Goal: Task Accomplishment & Management: Complete application form

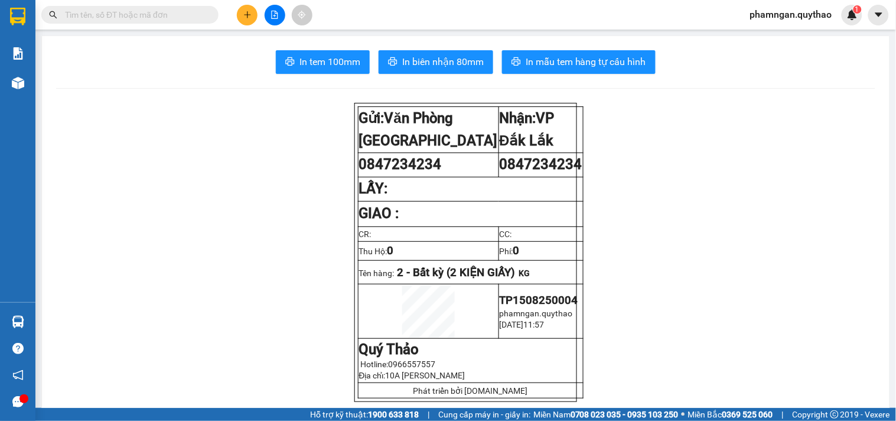
click at [243, 16] on icon "plus" at bounding box center [247, 15] width 8 height 8
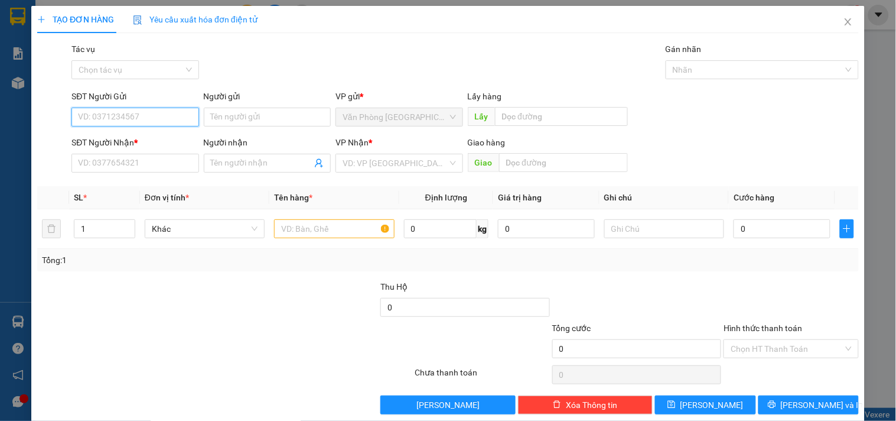
click at [124, 112] on input "SĐT Người Gửi" at bounding box center [134, 116] width 127 height 19
click at [143, 168] on input "SĐT Người Nhận *" at bounding box center [134, 163] width 127 height 19
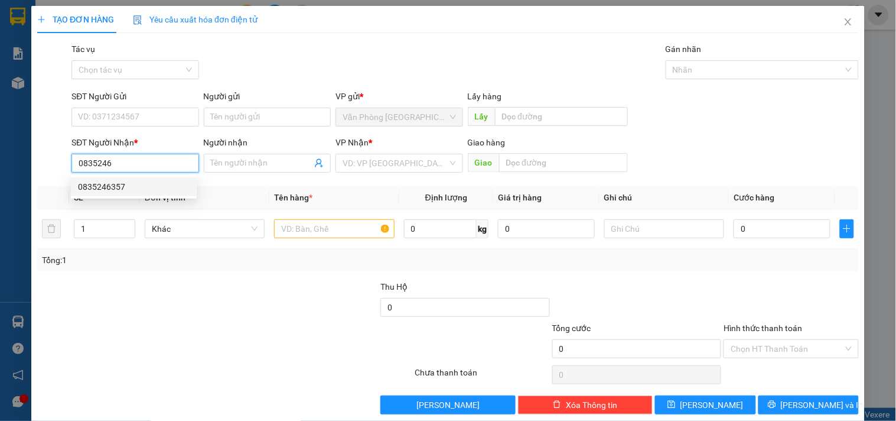
click at [133, 186] on div "0835246357" at bounding box center [134, 186] width 112 height 13
drag, startPoint x: 142, startPoint y: 164, endPoint x: 0, endPoint y: 142, distance: 143.5
click at [0, 163] on div "TẠO ĐƠN HÀNG Yêu cầu xuất hóa đơn điện tử Transit Pickup Surcharge Ids Transit …" at bounding box center [448, 210] width 896 height 421
type input "0835246357"
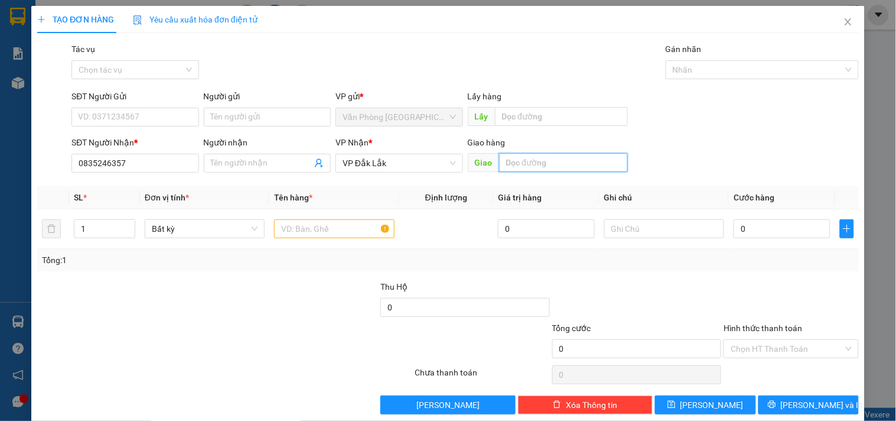
click at [515, 164] on input "text" at bounding box center [563, 162] width 129 height 19
type input "KM 16"
click at [315, 220] on input "text" at bounding box center [334, 228] width 120 height 19
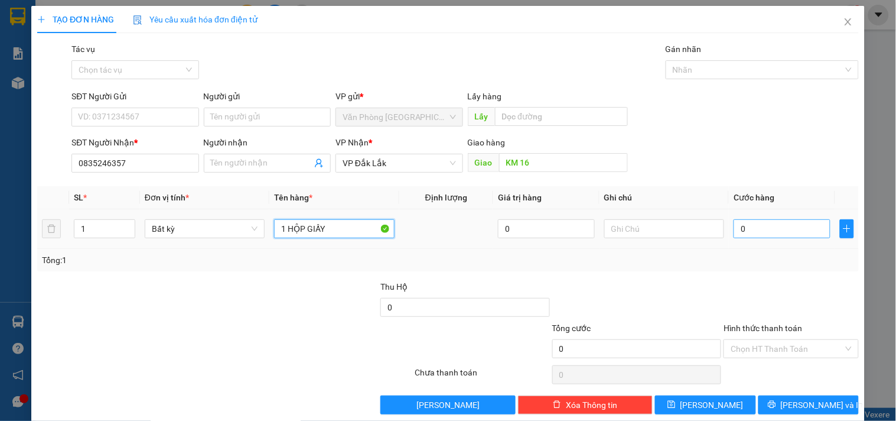
type input "1 HỘP GIẤY"
click at [786, 233] on input "0" at bounding box center [782, 228] width 97 height 19
type input "5"
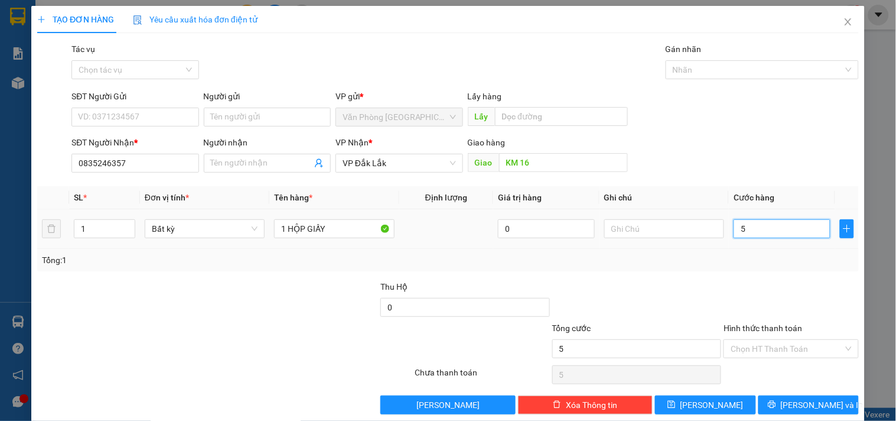
type input "50"
type input "500"
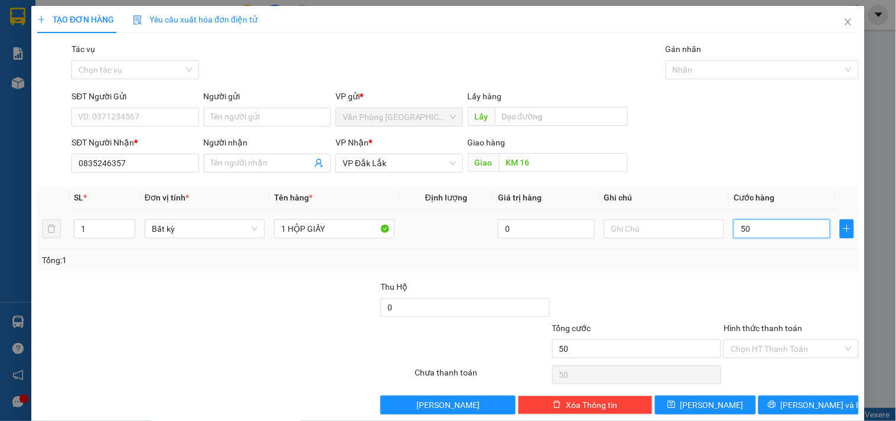
type input "500"
type input "5.000"
type input "50.000"
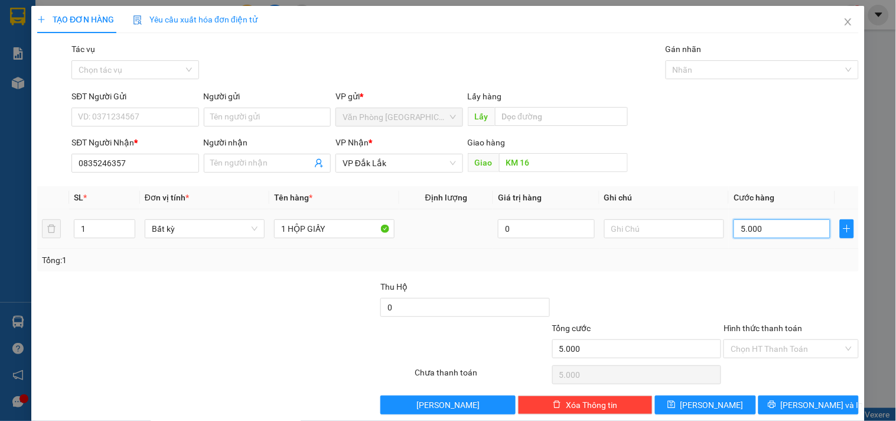
type input "50.000"
click at [139, 119] on input "SĐT Người Gửi" at bounding box center [134, 116] width 127 height 19
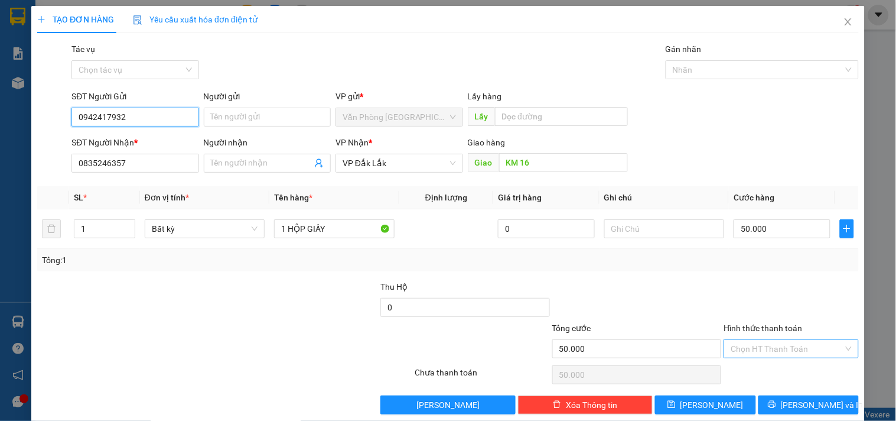
type input "0942417932"
click at [753, 350] on input "Hình thức thanh toán" at bounding box center [787, 349] width 112 height 18
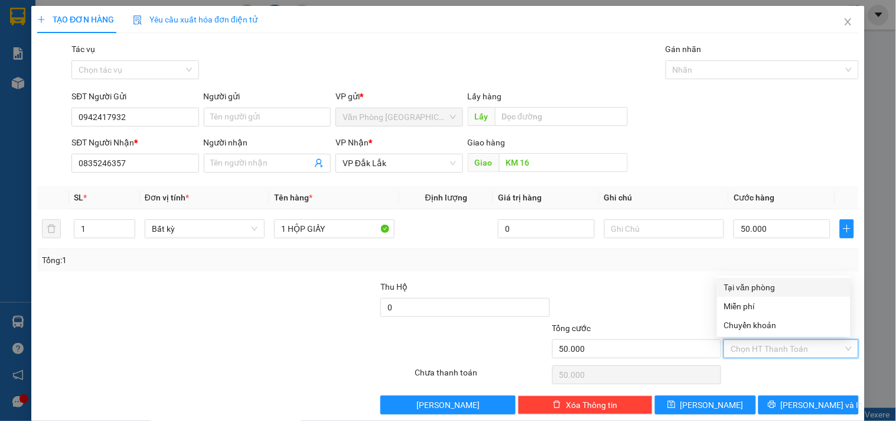
click at [743, 283] on div "Tại văn phòng" at bounding box center [783, 287] width 119 height 13
type input "0"
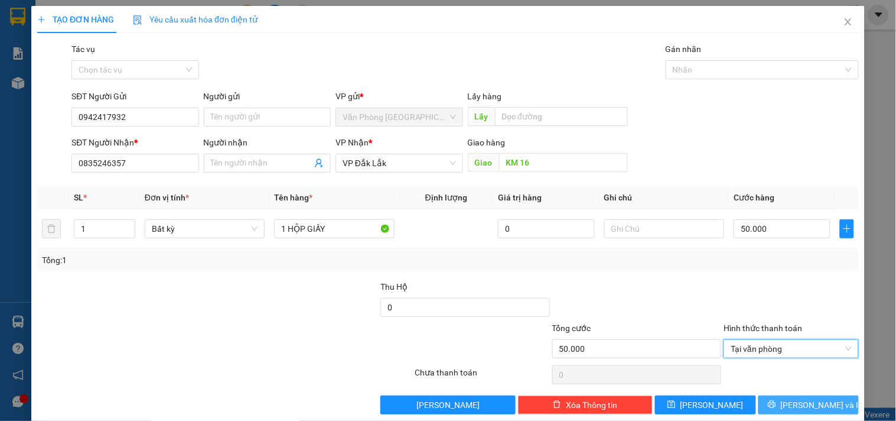
drag, startPoint x: 797, startPoint y: 402, endPoint x: 660, endPoint y: 382, distance: 139.1
click at [793, 402] on span "[PERSON_NAME] và In" at bounding box center [822, 404] width 83 height 13
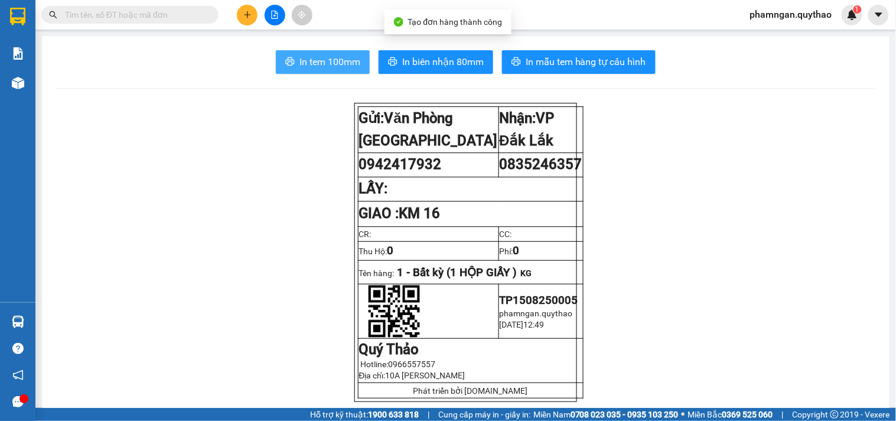
click at [315, 64] on span "In tem 100mm" at bounding box center [329, 61] width 61 height 15
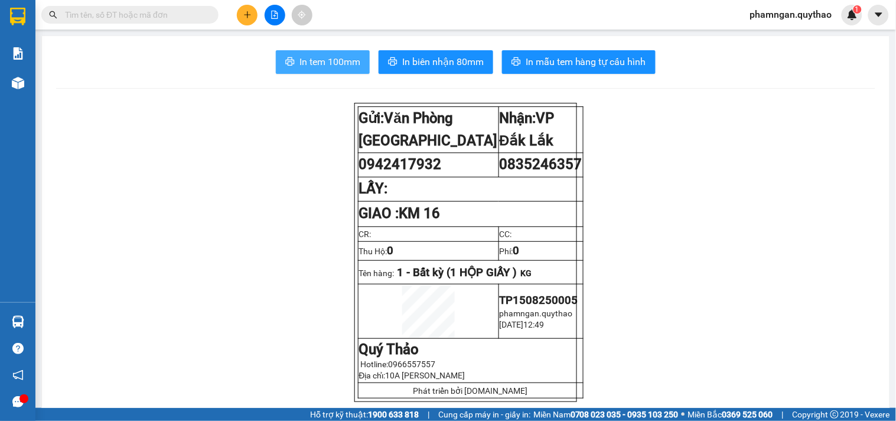
click at [320, 61] on span "In tem 100mm" at bounding box center [329, 61] width 61 height 15
click at [239, 20] on button at bounding box center [247, 15] width 21 height 21
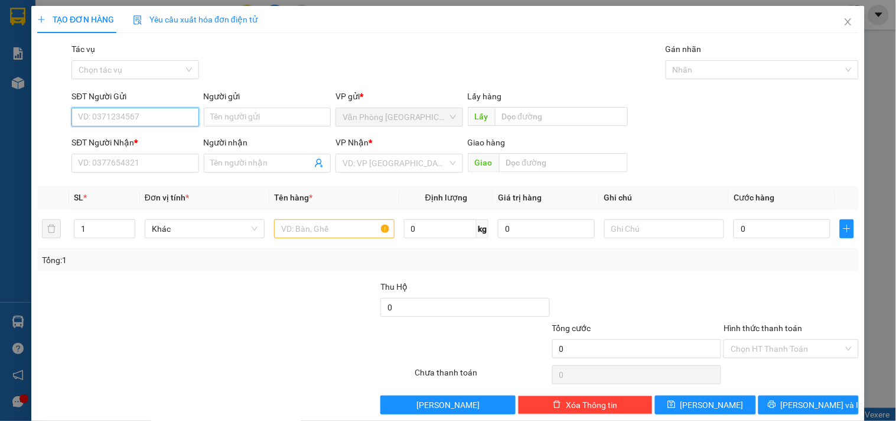
click at [144, 120] on input "SĐT Người Gửi" at bounding box center [134, 116] width 127 height 19
click at [144, 160] on input "SĐT Người Nhận *" at bounding box center [134, 163] width 127 height 19
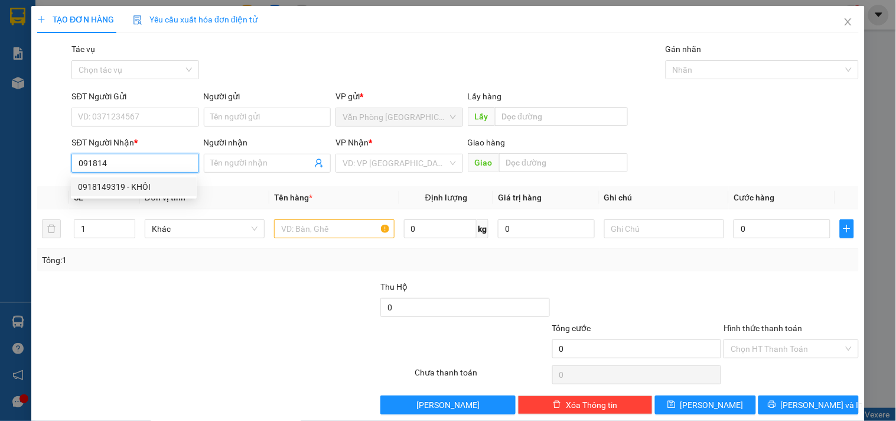
click at [133, 191] on div "0918149319 - KHÔI" at bounding box center [134, 186] width 112 height 13
type input "0918149319"
type input "KHÔI"
type input "KM15"
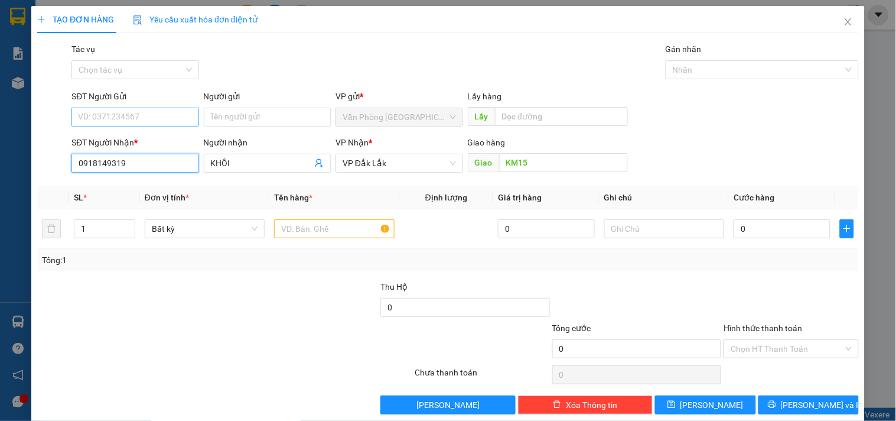
type input "0918149319"
click at [142, 113] on input "SĐT Người Gửi" at bounding box center [134, 116] width 127 height 19
type input "0983763434"
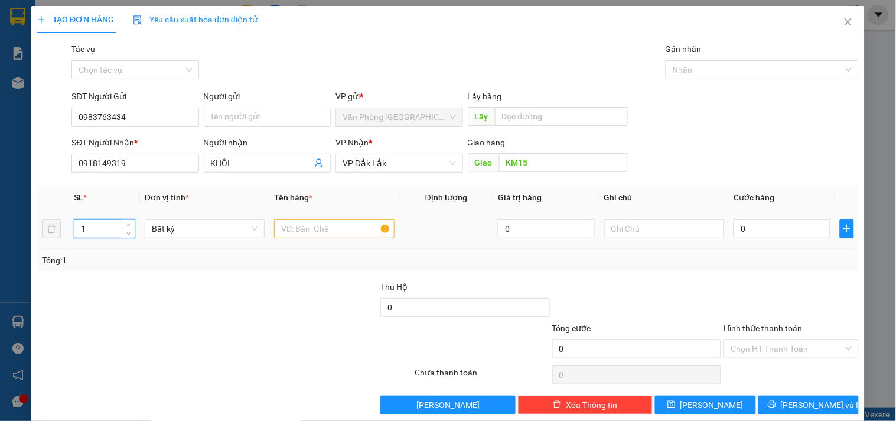
click at [90, 230] on input "1" at bounding box center [104, 229] width 60 height 18
type input "11"
click at [301, 232] on input "text" at bounding box center [334, 228] width 120 height 19
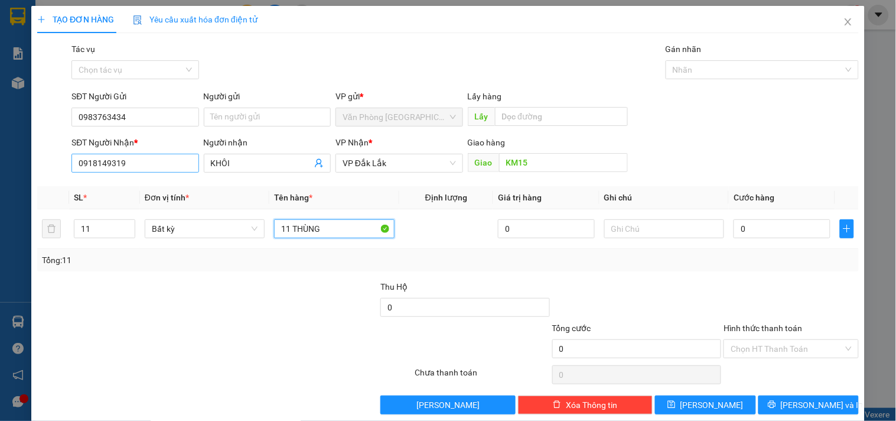
type input "11 THÙNG"
drag, startPoint x: 138, startPoint y: 164, endPoint x: 0, endPoint y: 162, distance: 138.2
click at [0, 162] on div "TẠO ĐƠN HÀNG Yêu cầu xuất hóa đơn điện tử Transit Pickup Surcharge Ids Transit …" at bounding box center [448, 210] width 896 height 421
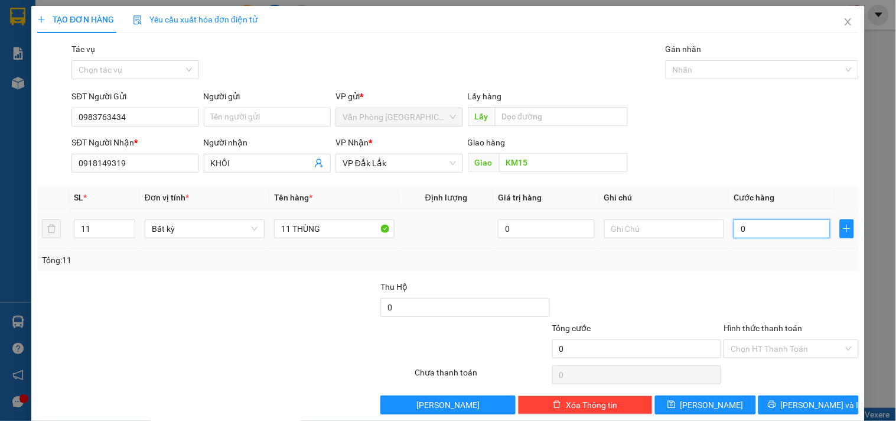
click at [768, 231] on input "0" at bounding box center [782, 228] width 97 height 19
type input "5"
type input "55"
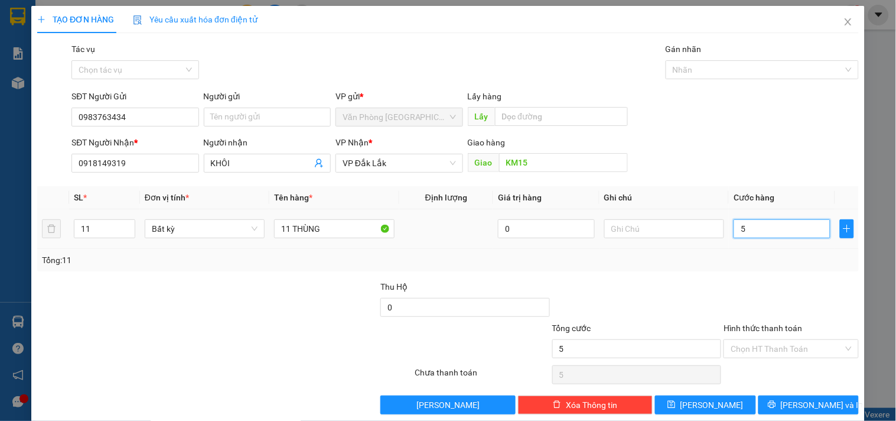
type input "55"
type input "550"
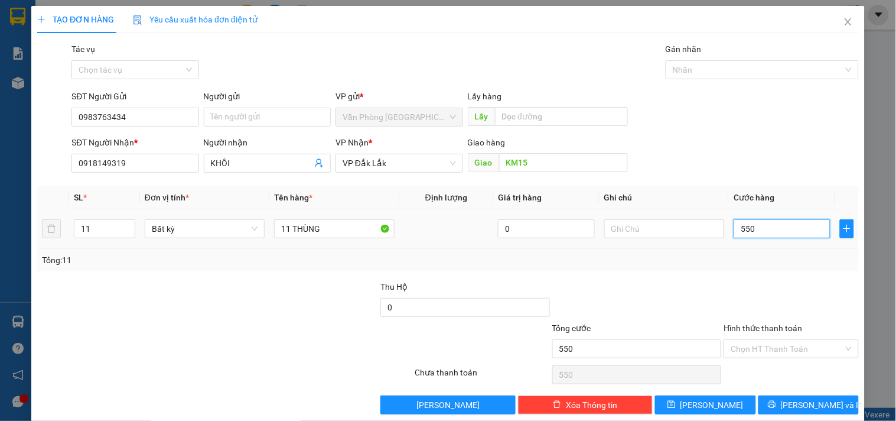
type input "5.500"
type input "55.000"
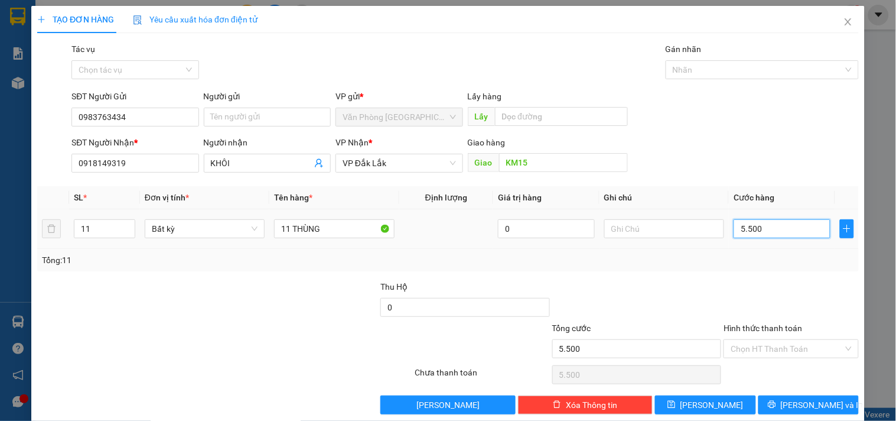
type input "55.000"
type input "550.000"
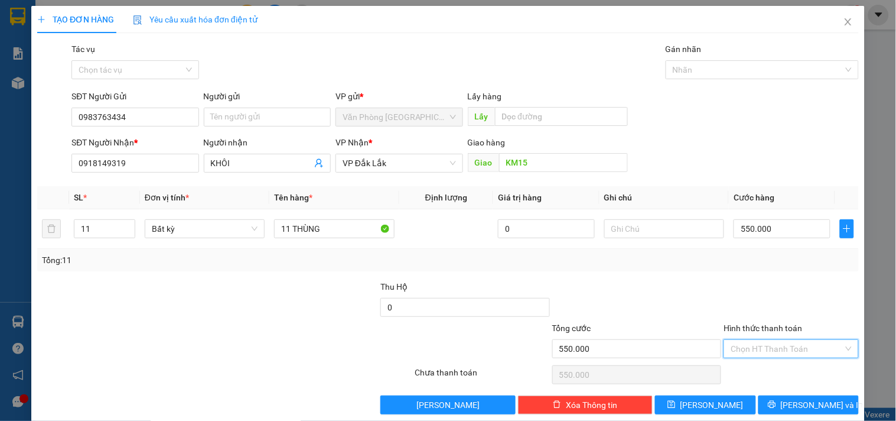
drag, startPoint x: 757, startPoint y: 350, endPoint x: 753, endPoint y: 301, distance: 48.6
click at [754, 346] on input "Hình thức thanh toán" at bounding box center [787, 349] width 112 height 18
click at [752, 287] on div "Tại văn phòng" at bounding box center [783, 287] width 119 height 13
type input "0"
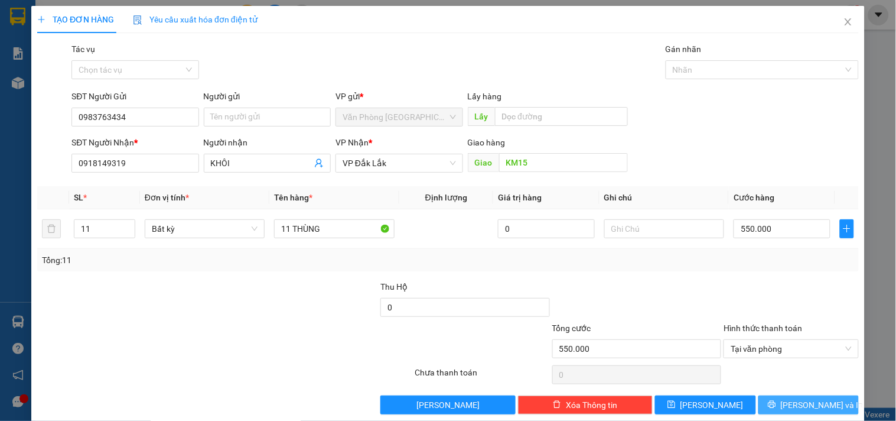
click at [786, 405] on button "[PERSON_NAME] và In" at bounding box center [808, 404] width 100 height 19
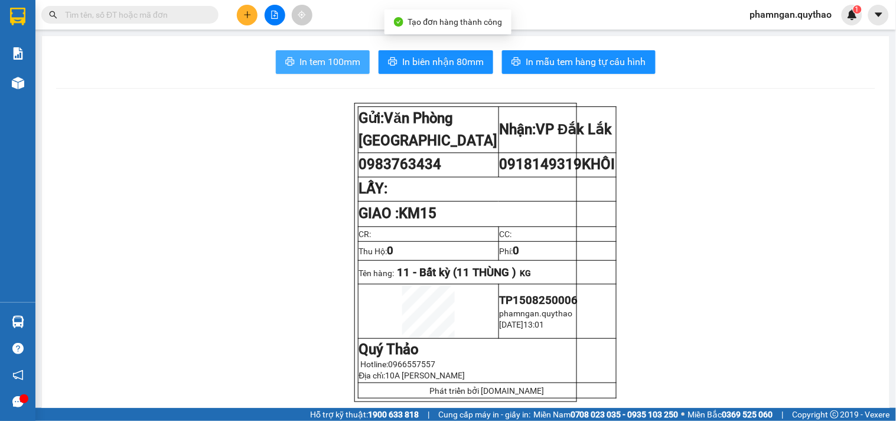
click at [311, 69] on button "In tem 100mm" at bounding box center [323, 62] width 94 height 24
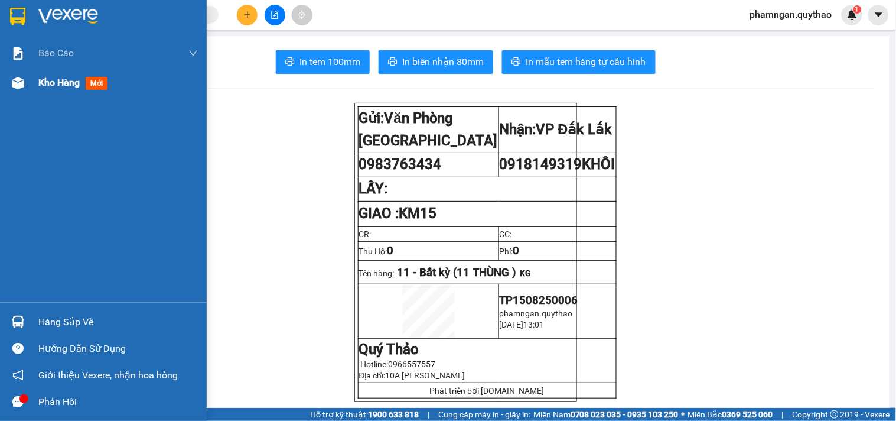
click at [16, 81] on img at bounding box center [18, 83] width 12 height 12
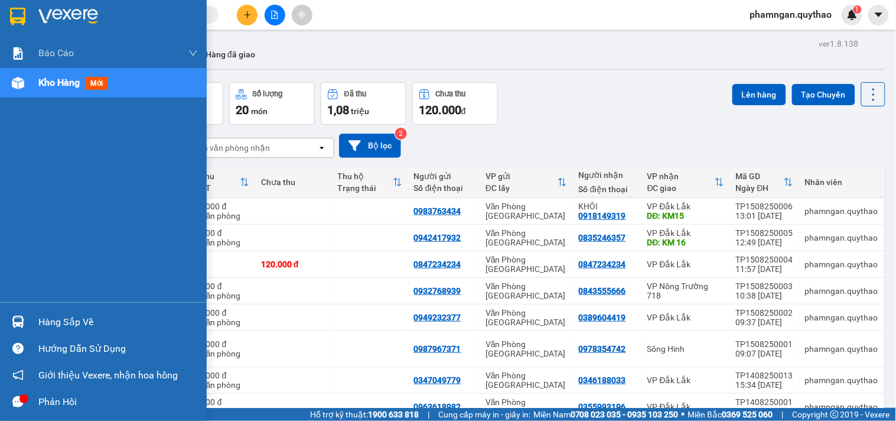
click at [10, 403] on div at bounding box center [18, 401] width 21 height 21
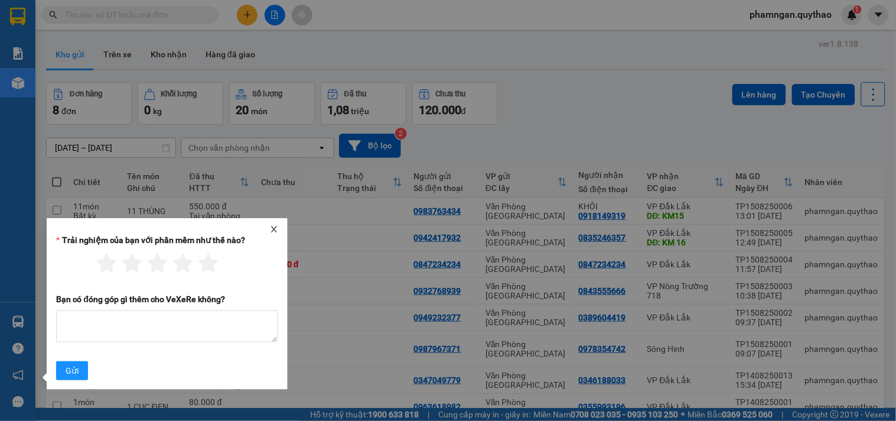
click at [272, 227] on icon "close" at bounding box center [274, 229] width 8 height 8
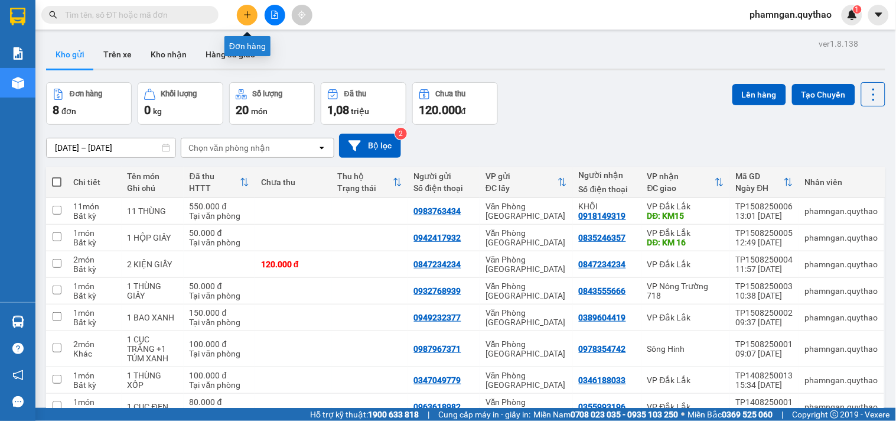
click at [240, 15] on button at bounding box center [247, 15] width 21 height 21
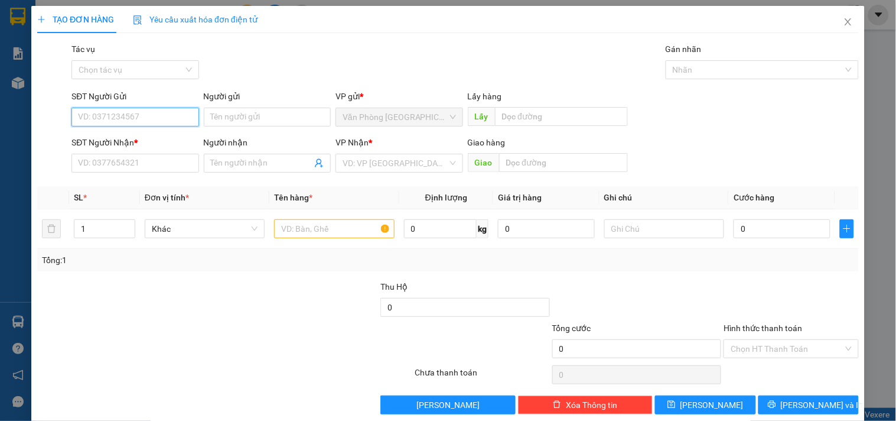
click at [168, 121] on input "SĐT Người Gửi" at bounding box center [134, 116] width 127 height 19
drag, startPoint x: 163, startPoint y: 118, endPoint x: 180, endPoint y: 116, distance: 16.6
click at [162, 118] on input "SĐT Người Gửi" at bounding box center [134, 116] width 127 height 19
type input "0765183776"
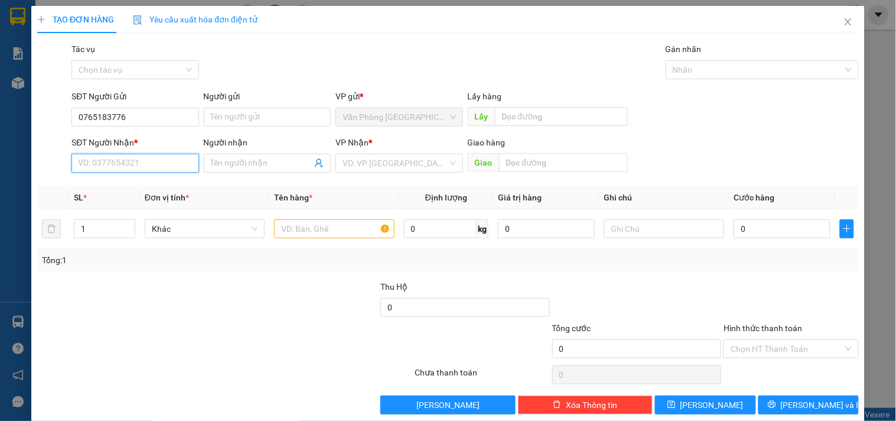
click at [161, 167] on input "SĐT Người Nhận *" at bounding box center [134, 163] width 127 height 19
type input "0975599531"
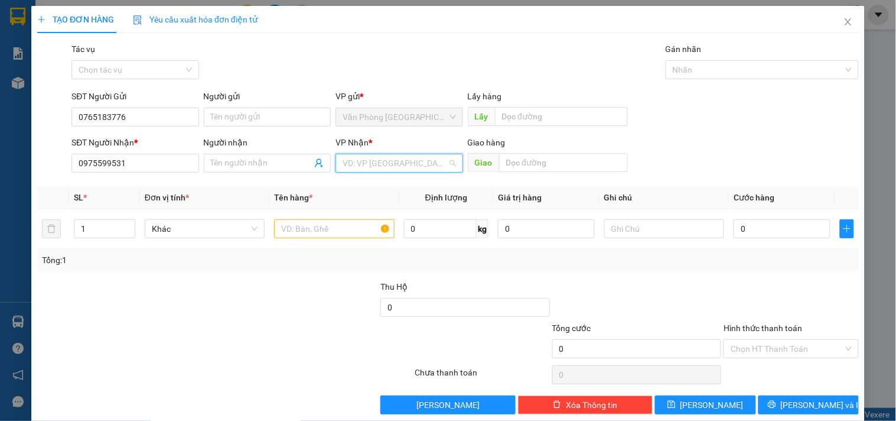
drag, startPoint x: 379, startPoint y: 158, endPoint x: 371, endPoint y: 171, distance: 15.1
click at [376, 161] on input "search" at bounding box center [395, 163] width 105 height 18
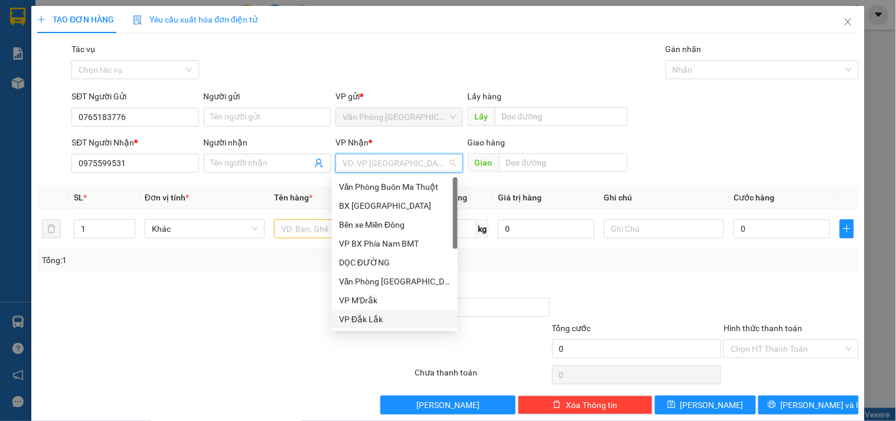
drag, startPoint x: 367, startPoint y: 315, endPoint x: 293, endPoint y: 268, distance: 87.8
click at [360, 313] on div "VP Đắk Lắk" at bounding box center [395, 318] width 112 height 13
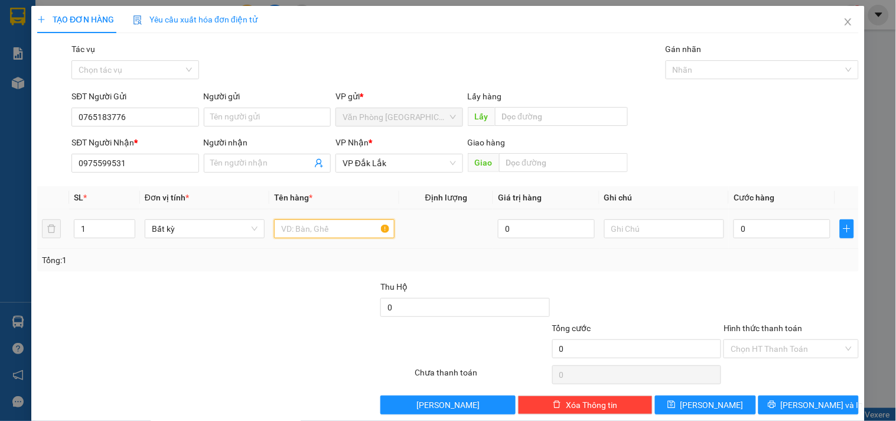
click at [327, 232] on input "text" at bounding box center [334, 228] width 120 height 19
click at [115, 234] on input "1" at bounding box center [104, 229] width 60 height 18
type input "2"
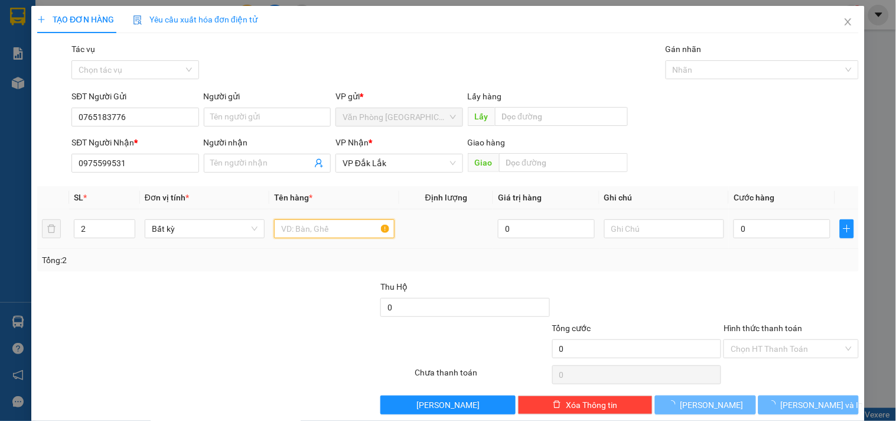
click at [308, 229] on input "text" at bounding box center [334, 228] width 120 height 19
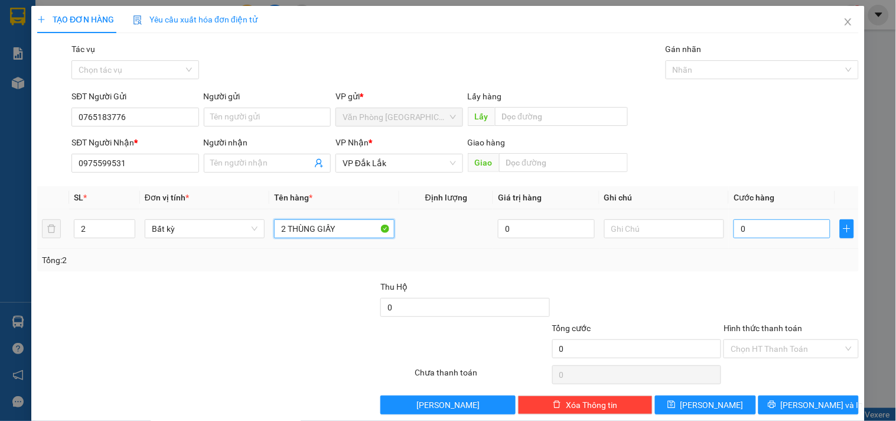
type input "2 THÙNG GIẤY"
click at [746, 220] on input "0" at bounding box center [782, 228] width 97 height 19
type input "7"
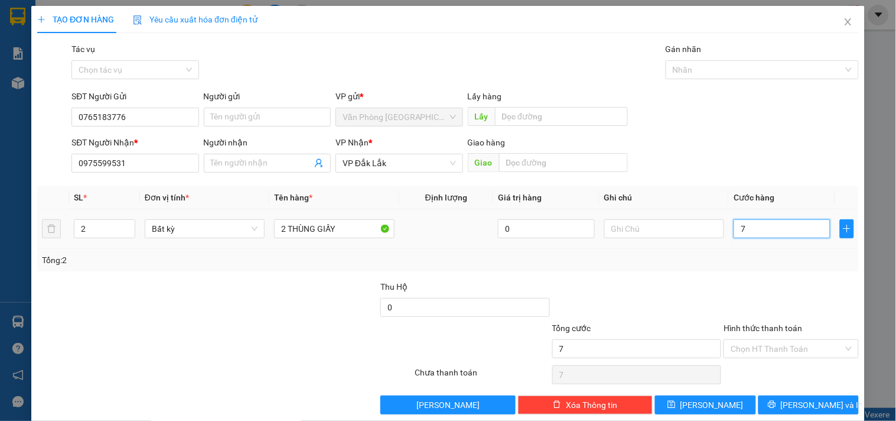
type input "70"
type input "700"
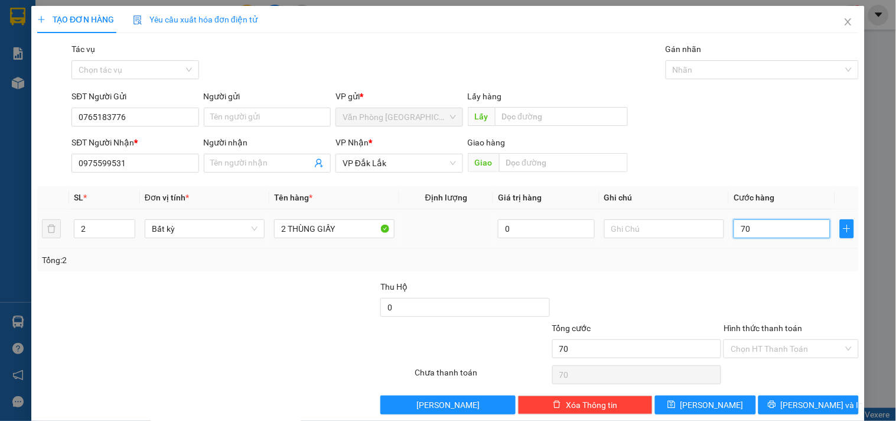
type input "700"
type input "7.000"
type input "70.000"
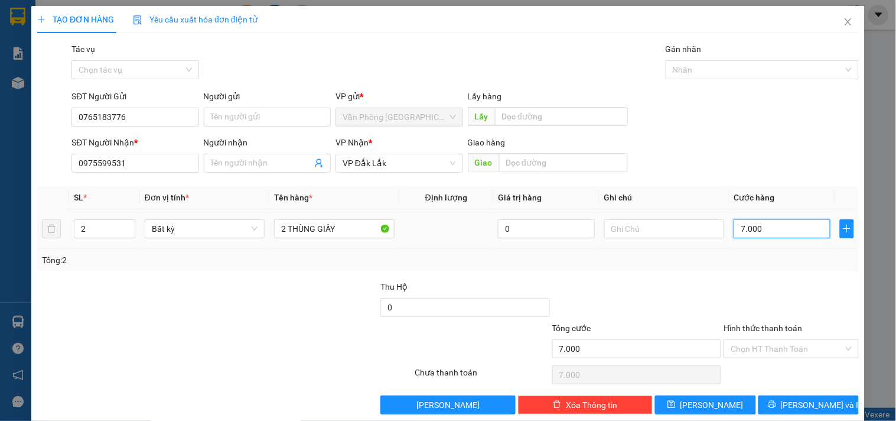
type input "70.000"
drag, startPoint x: 761, startPoint y: 350, endPoint x: 763, endPoint y: 338, distance: 12.6
click at [762, 346] on input "Hình thức thanh toán" at bounding box center [787, 349] width 112 height 18
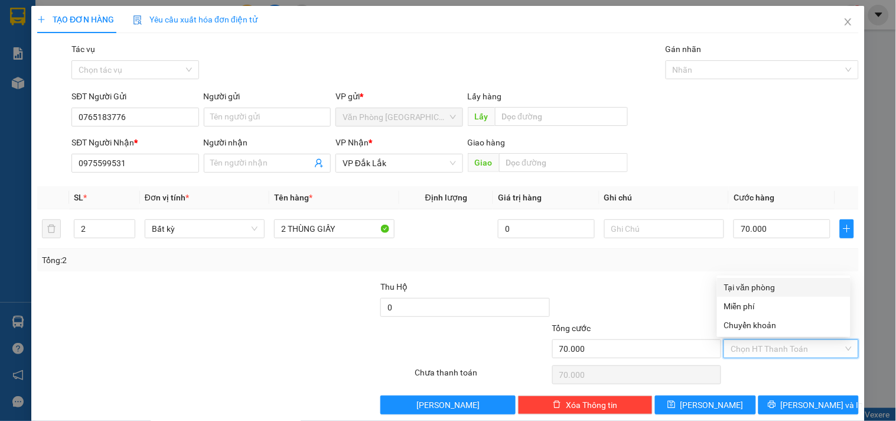
click at [766, 288] on div "Tại văn phòng" at bounding box center [783, 287] width 119 height 13
type input "0"
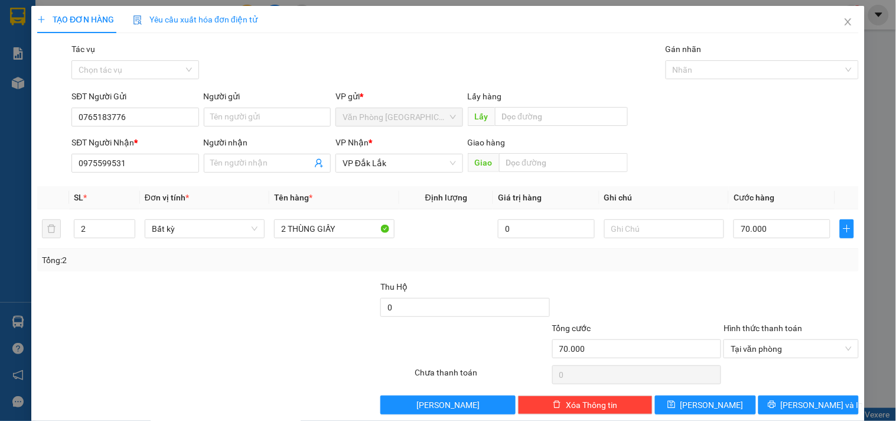
drag, startPoint x: 775, startPoint y: 392, endPoint x: 770, endPoint y: 380, distance: 12.4
click at [775, 389] on div "Transit Pickup Surcharge Ids Transit Deliver Surcharge Ids Transit Deliver Surc…" at bounding box center [448, 228] width 822 height 371
click at [776, 400] on icon "printer" at bounding box center [772, 404] width 8 height 8
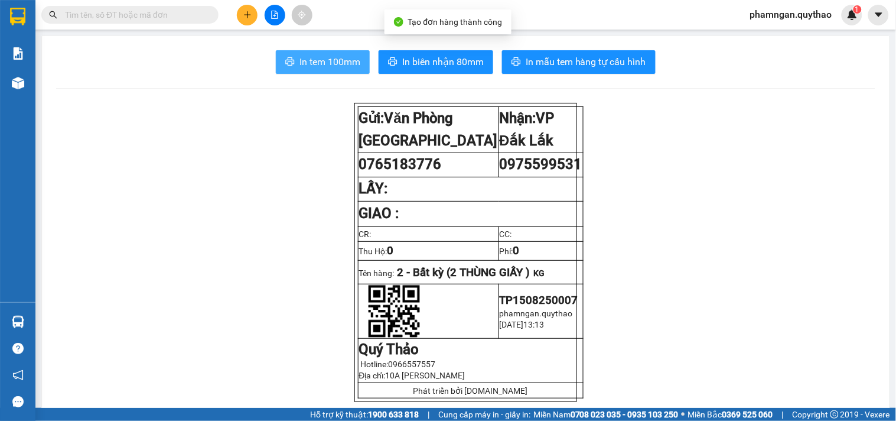
click at [341, 57] on span "In tem 100mm" at bounding box center [329, 61] width 61 height 15
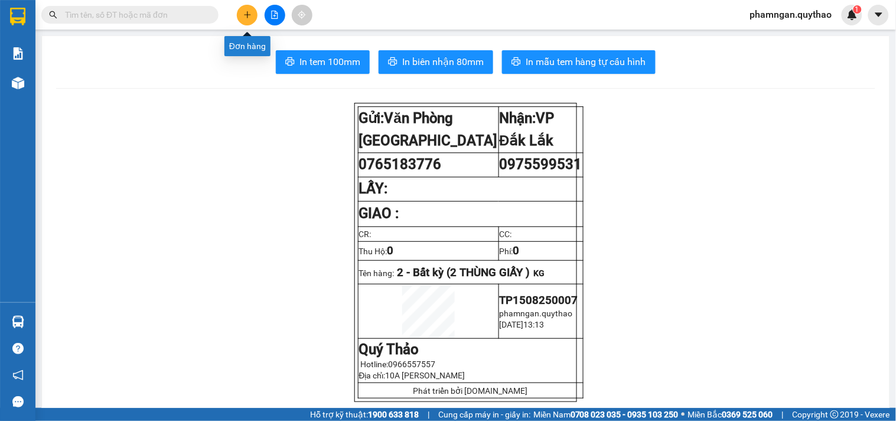
click at [239, 14] on button at bounding box center [247, 15] width 21 height 21
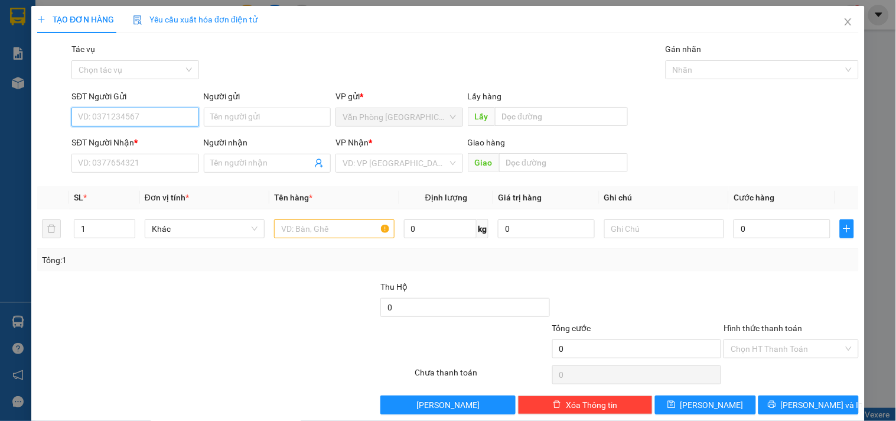
click at [138, 116] on input "SĐT Người Gửi" at bounding box center [134, 116] width 127 height 19
type input "09098080919"
drag, startPoint x: 136, startPoint y: 118, endPoint x: 0, endPoint y: 99, distance: 137.2
click at [0, 113] on div "TẠO ĐƠN HÀNG Yêu cầu xuất hóa đơn điện tử Transit Pickup Surcharge Ids Transit …" at bounding box center [448, 210] width 896 height 421
type input "0919808129"
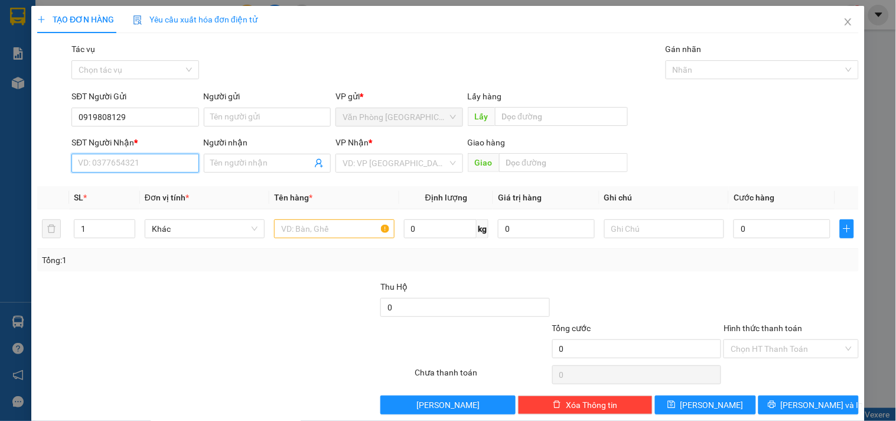
click at [92, 157] on input "SĐT Người Nhận *" at bounding box center [134, 163] width 127 height 19
type input "0706175189"
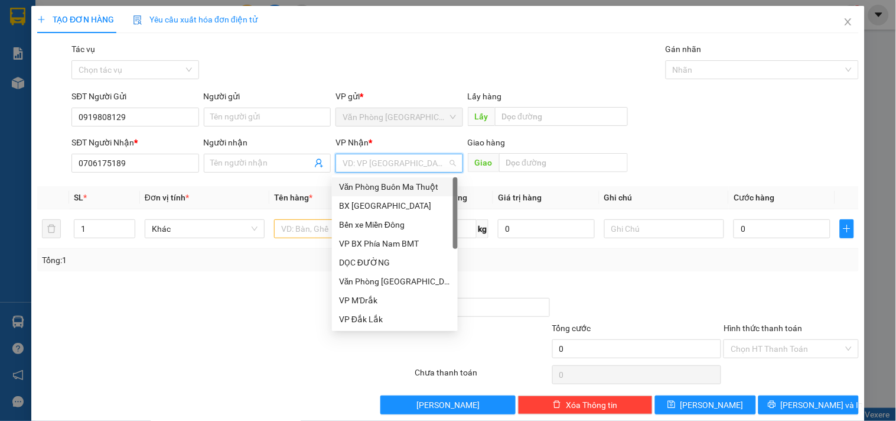
click at [362, 166] on input "search" at bounding box center [395, 163] width 105 height 18
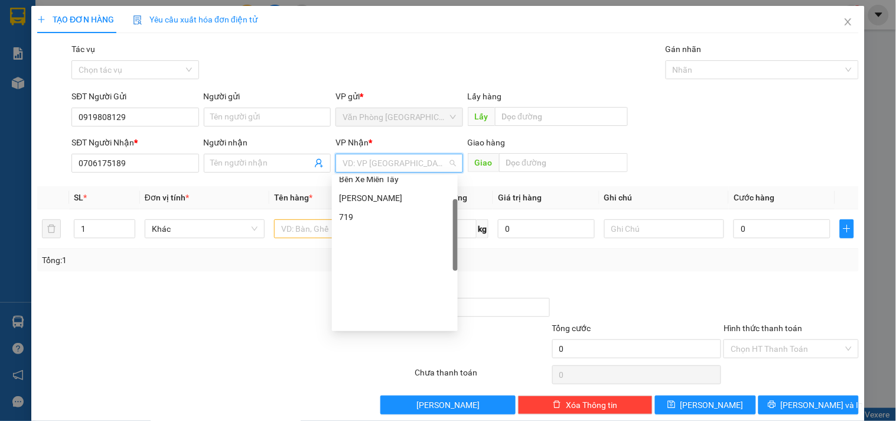
scroll to position [66, 0]
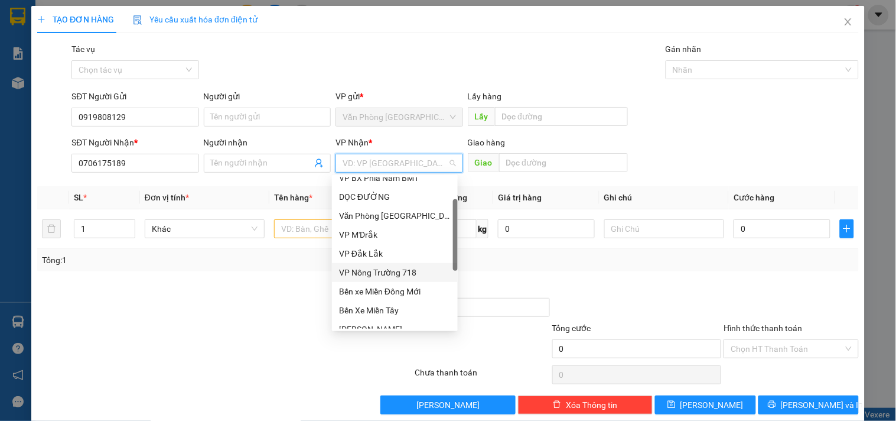
drag, startPoint x: 398, startPoint y: 271, endPoint x: 369, endPoint y: 271, distance: 29.5
click at [397, 271] on div "VP Nông Trường 718" at bounding box center [395, 272] width 112 height 13
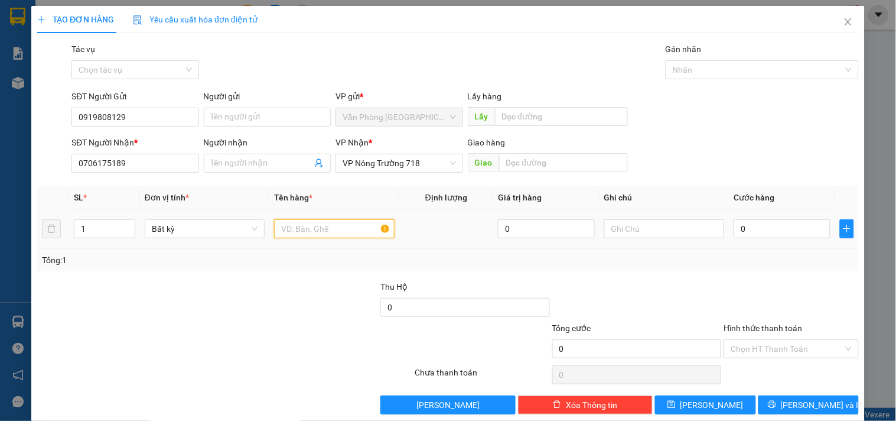
click at [314, 229] on input "text" at bounding box center [334, 228] width 120 height 19
type input "1 THÙNG XỐP"
click at [790, 228] on input "0" at bounding box center [782, 228] width 97 height 19
type input "5"
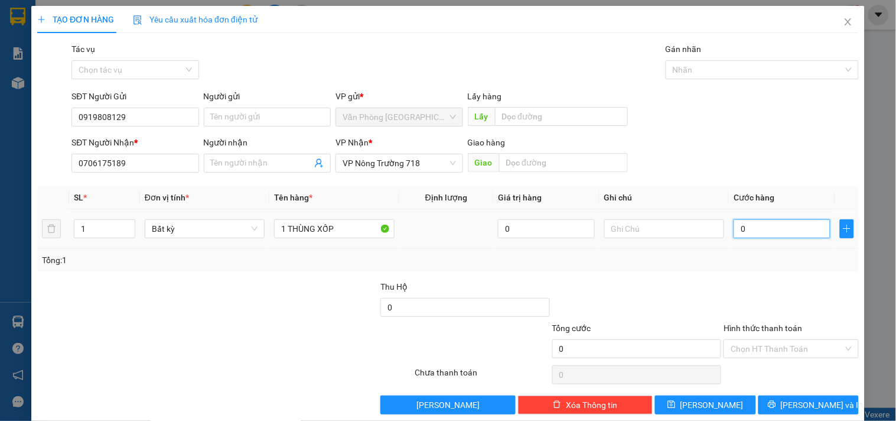
type input "5"
type input "50"
type input "500"
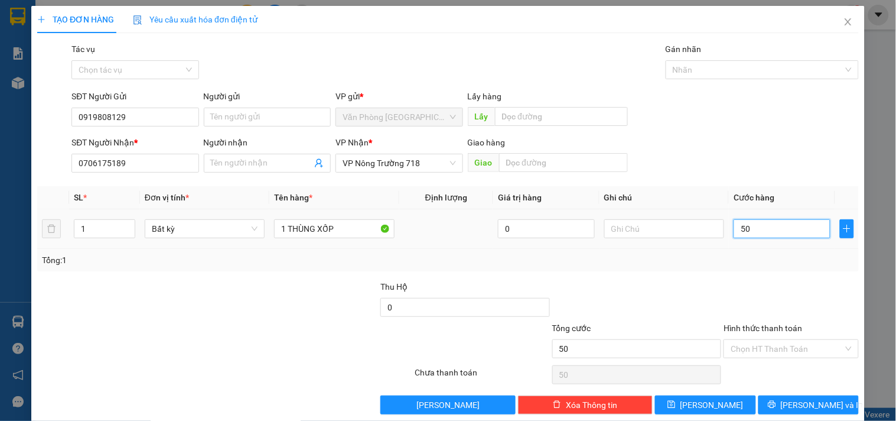
type input "500"
type input "5.000"
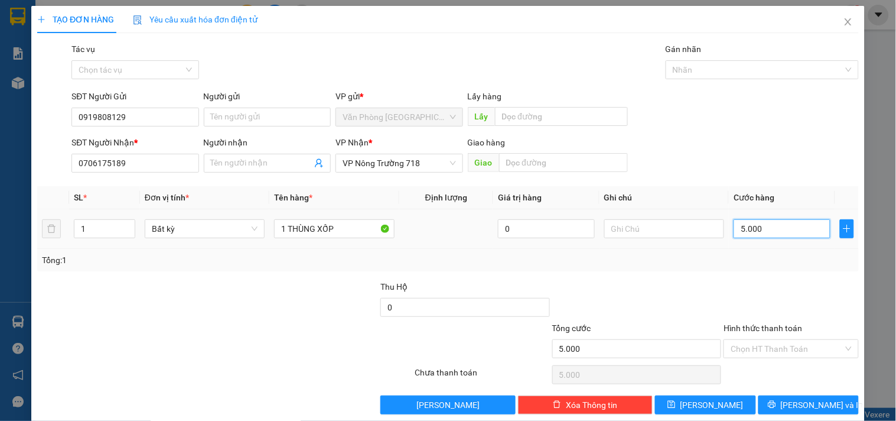
type input "50.000"
click at [788, 350] on input "Hình thức thanh toán" at bounding box center [787, 349] width 112 height 18
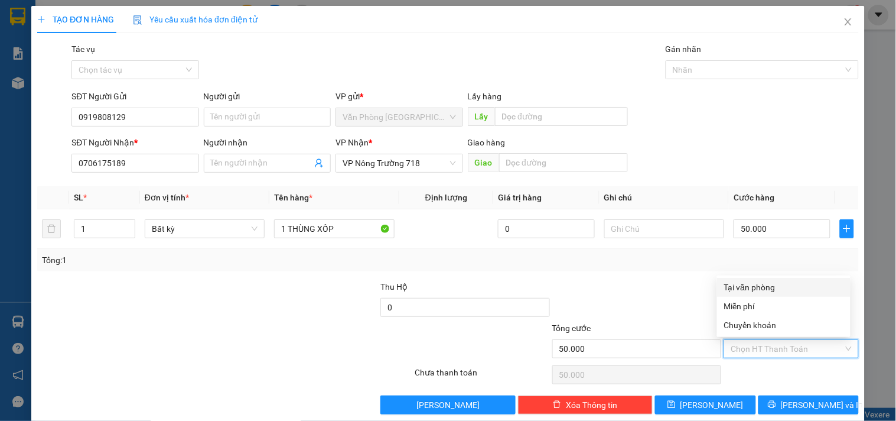
click at [756, 282] on div "Tại văn phòng" at bounding box center [783, 287] width 119 height 13
type input "0"
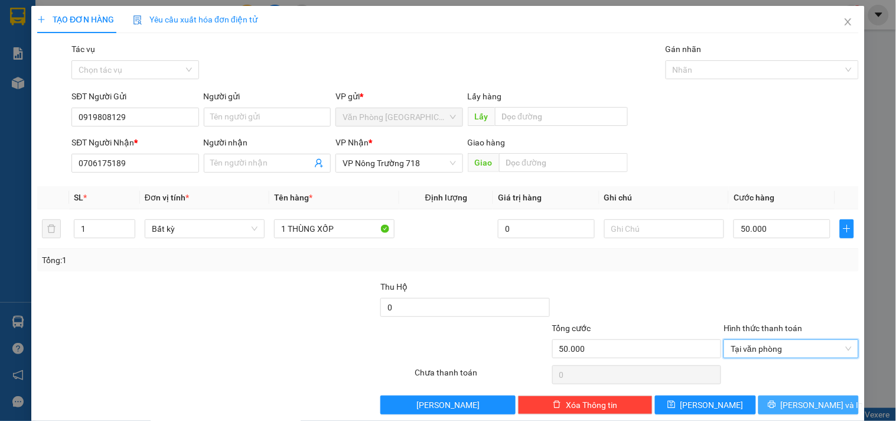
click at [801, 409] on span "[PERSON_NAME] và In" at bounding box center [822, 404] width 83 height 13
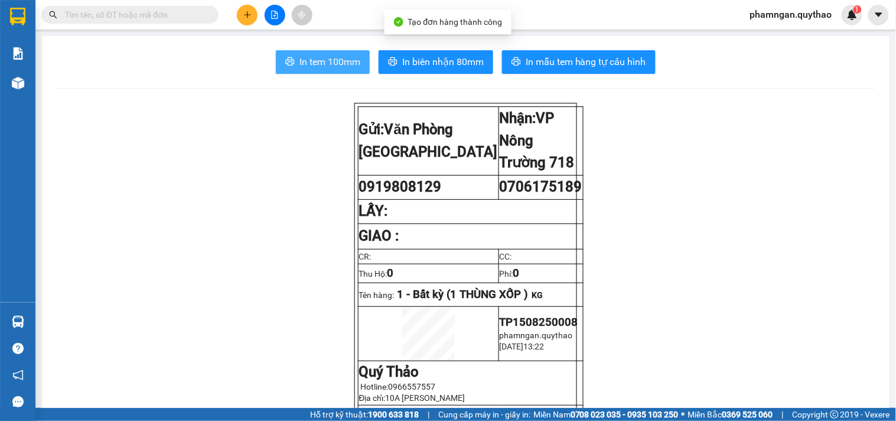
click at [327, 63] on span "In tem 100mm" at bounding box center [329, 61] width 61 height 15
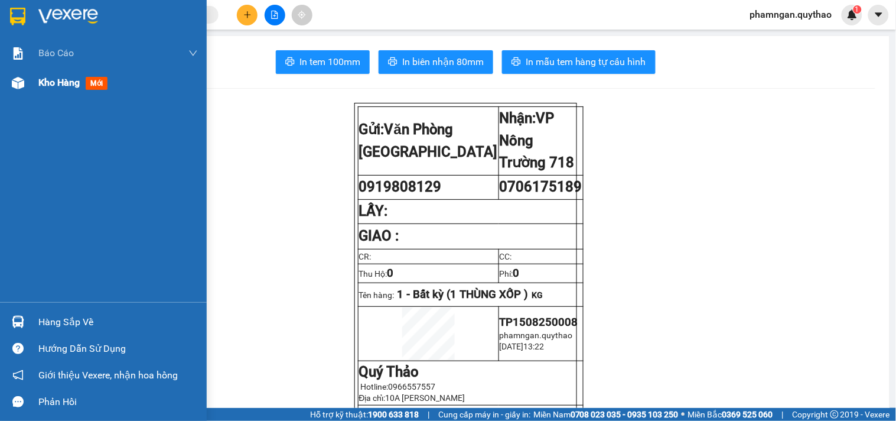
click at [15, 87] on img at bounding box center [18, 83] width 12 height 12
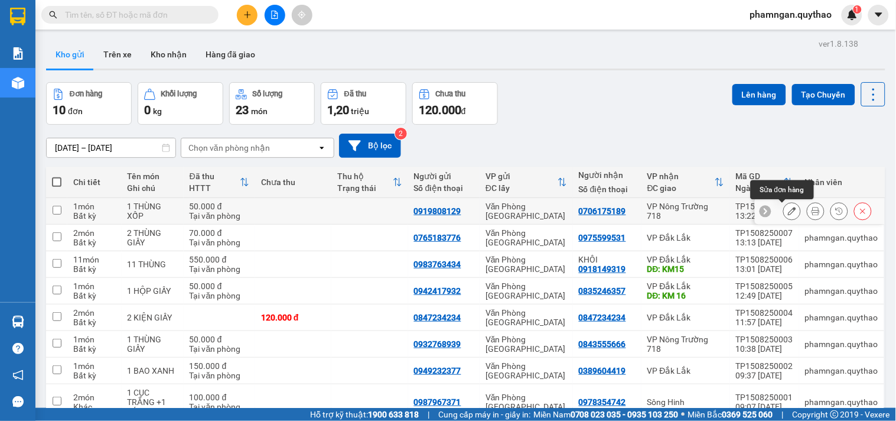
click at [788, 210] on icon at bounding box center [792, 211] width 8 height 8
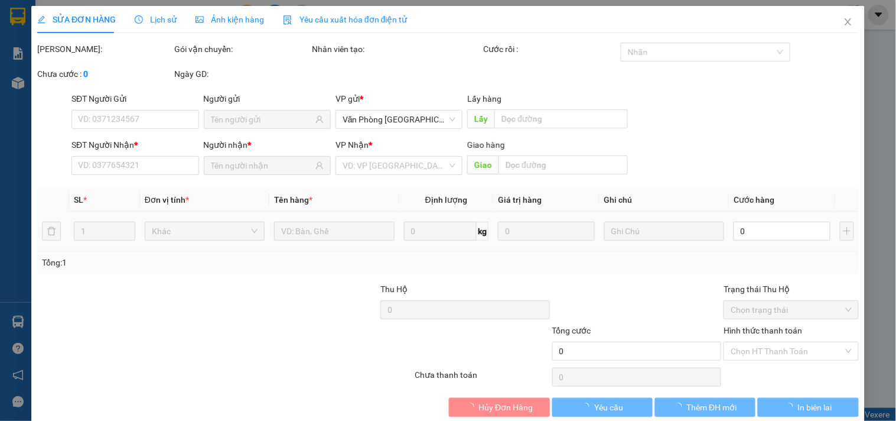
type input "0919808129"
type input "0706175189"
type input "50.000"
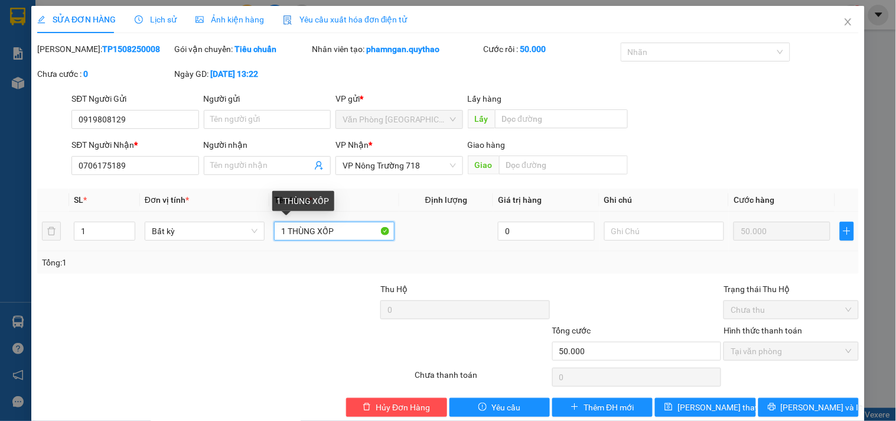
click at [354, 235] on input "1 THÙNG XỐP" at bounding box center [334, 230] width 120 height 19
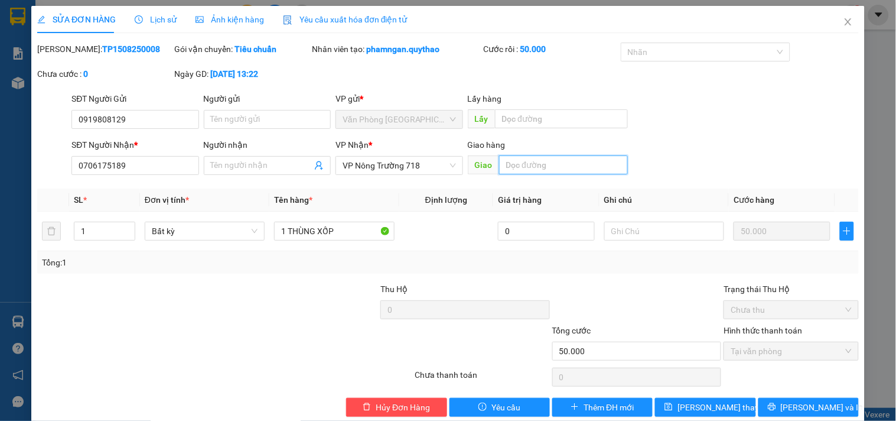
click at [536, 169] on input "text" at bounding box center [563, 164] width 129 height 19
type input "N3 [DEMOGRAPHIC_DATA]"
drag, startPoint x: 562, startPoint y: 165, endPoint x: 446, endPoint y: 139, distance: 118.6
click at [447, 143] on div "SĐT Người Nhận * 0706175189 Người nhận Tên người nhận VP Nhận * VP Nông Trường …" at bounding box center [465, 158] width 792 height 41
type input "CC THÔN [GEOGRAPHIC_DATA]"
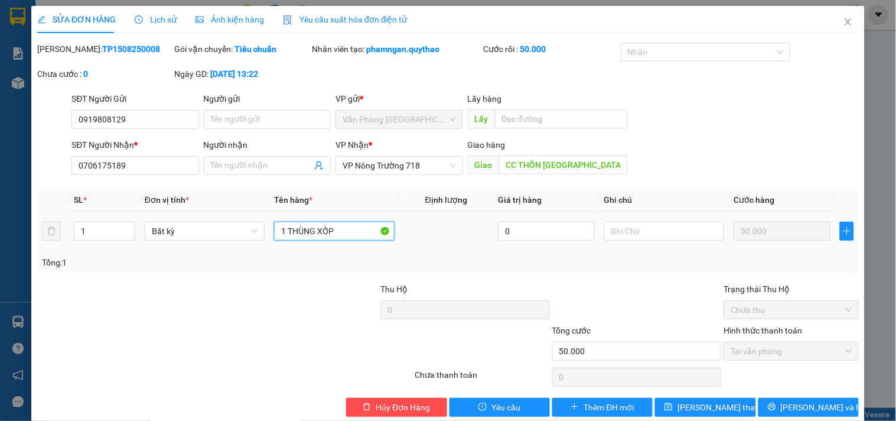
click at [340, 227] on input "1 THÙNG XỐP" at bounding box center [334, 230] width 120 height 19
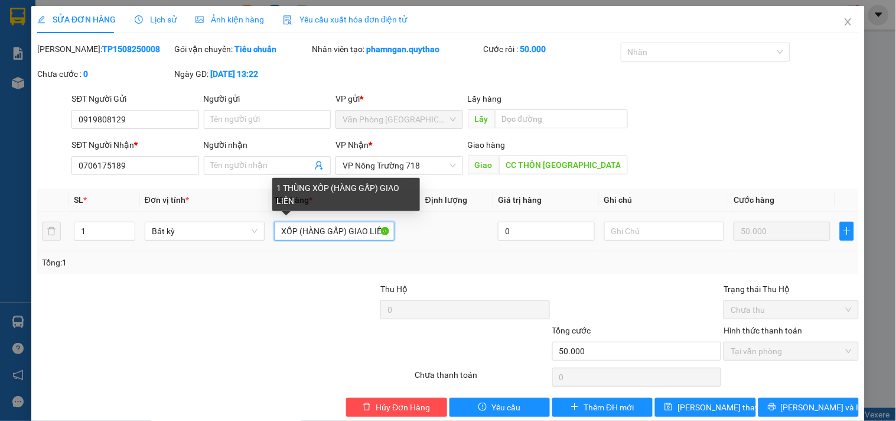
scroll to position [0, 38]
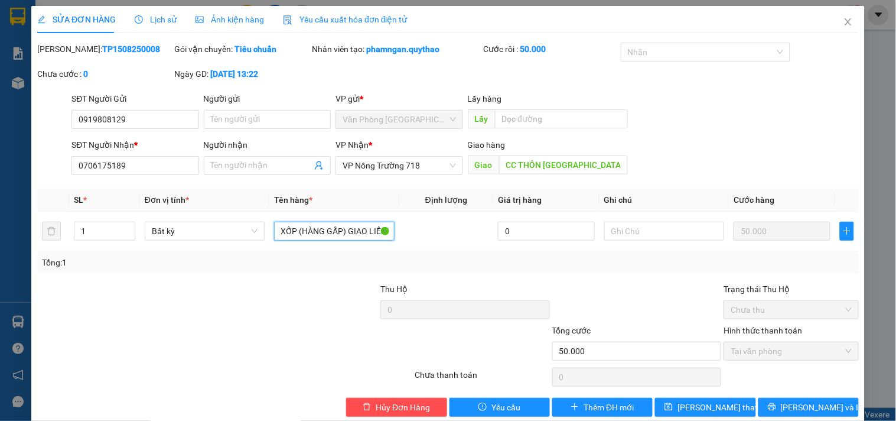
click at [797, 357] on span "Tại văn phòng" at bounding box center [791, 351] width 120 height 18
type input "1 THÙNG XỐP (HÀNG GẤP) GIAO LIỀN"
drag, startPoint x: 706, startPoint y: 409, endPoint x: 700, endPoint y: 400, distance: 10.6
click at [706, 409] on span "[PERSON_NAME] thay đổi" at bounding box center [724, 406] width 94 height 13
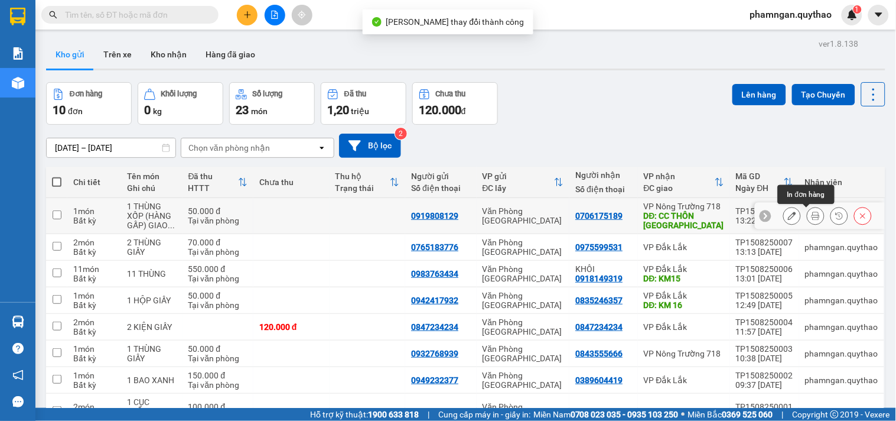
click at [807, 220] on button at bounding box center [815, 216] width 17 height 21
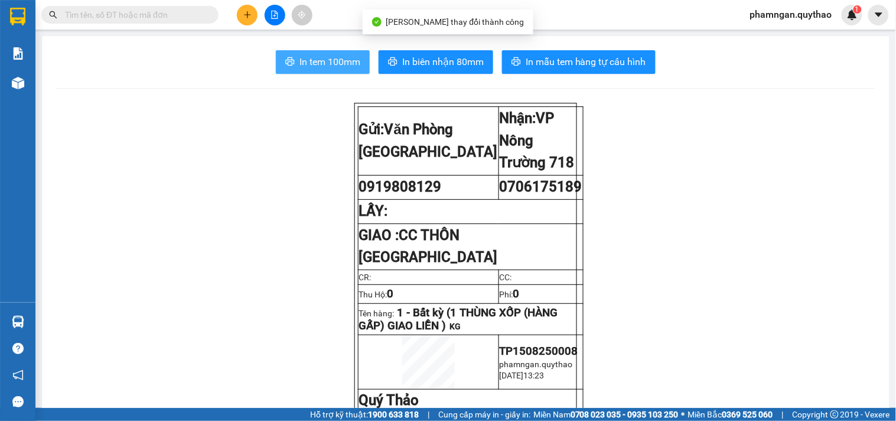
click at [335, 58] on span "In tem 100mm" at bounding box center [329, 61] width 61 height 15
click at [331, 57] on span "In tem 100mm" at bounding box center [329, 61] width 61 height 15
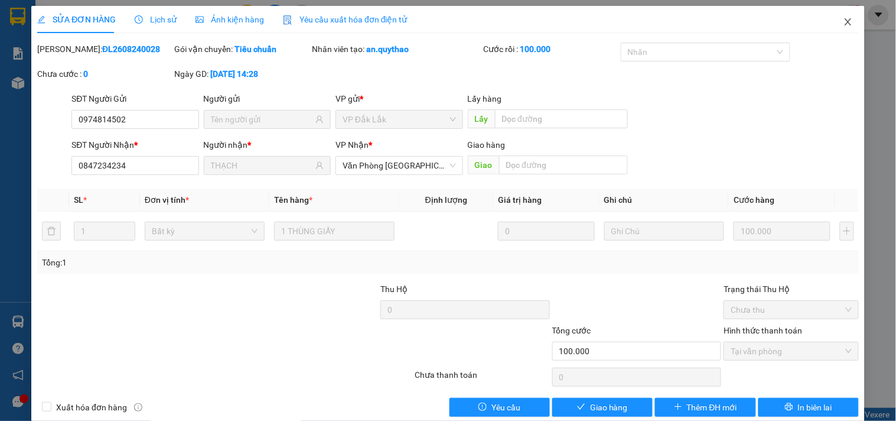
click at [837, 13] on span "Close" at bounding box center [848, 22] width 33 height 33
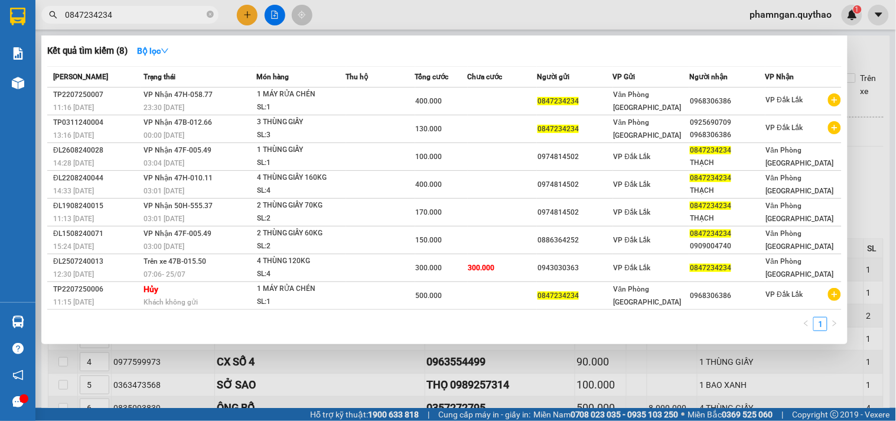
click at [207, 17] on icon "close-circle" at bounding box center [210, 14] width 7 height 7
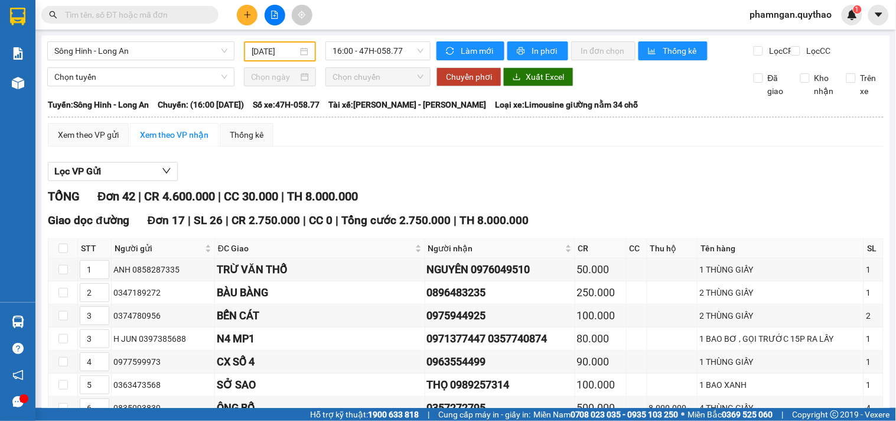
click at [178, 19] on input "text" at bounding box center [134, 14] width 139 height 13
paste input "0918149319"
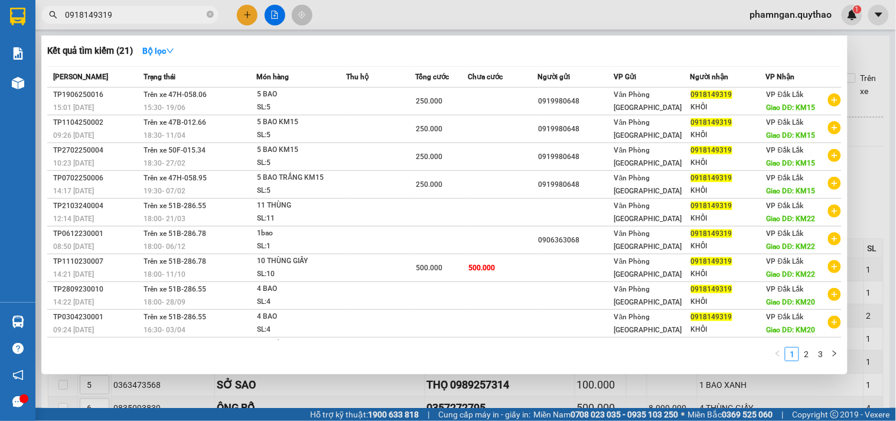
type input "0918149319"
